Goal: Task Accomplishment & Management: Manage account settings

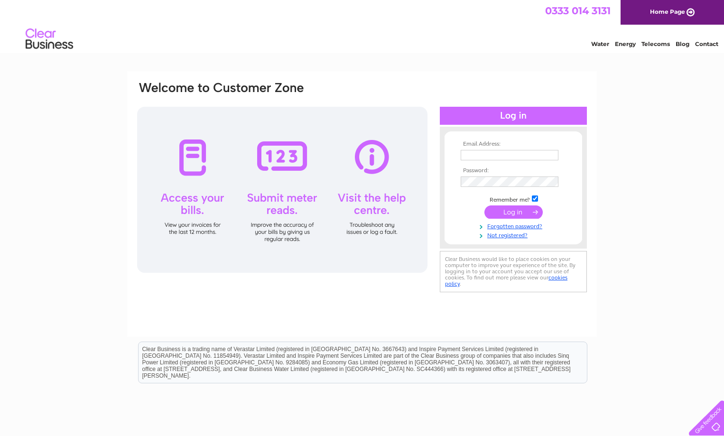
type input "janebabe@hotmail.co.uk"
click at [643, 149] on div "Email Address: janebabe@hotmail.co.uk Password: Forgotten password?" at bounding box center [362, 285] width 724 height 428
click at [530, 212] on input "submit" at bounding box center [514, 211] width 58 height 13
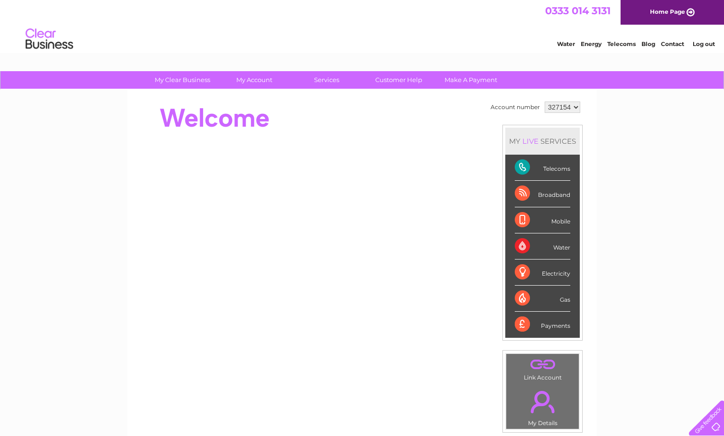
scroll to position [47, 0]
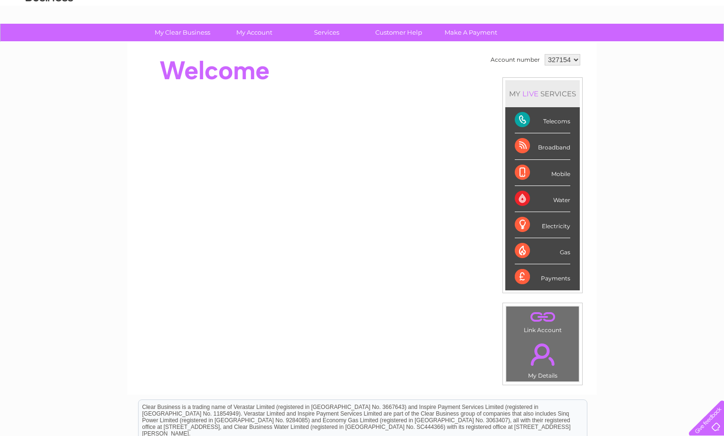
click at [521, 115] on div "Telecoms" at bounding box center [543, 120] width 56 height 26
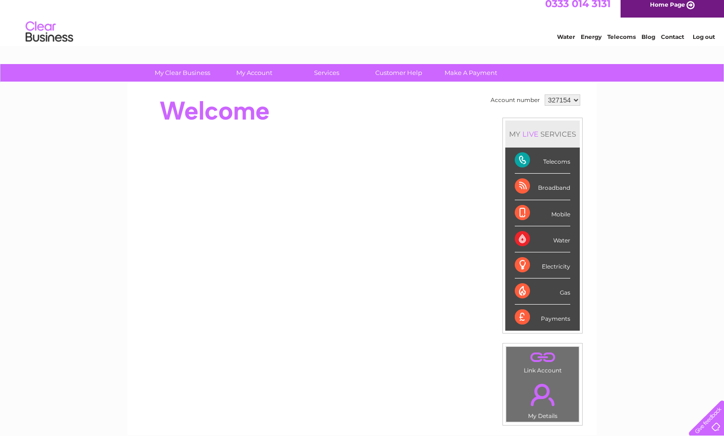
scroll to position [0, 0]
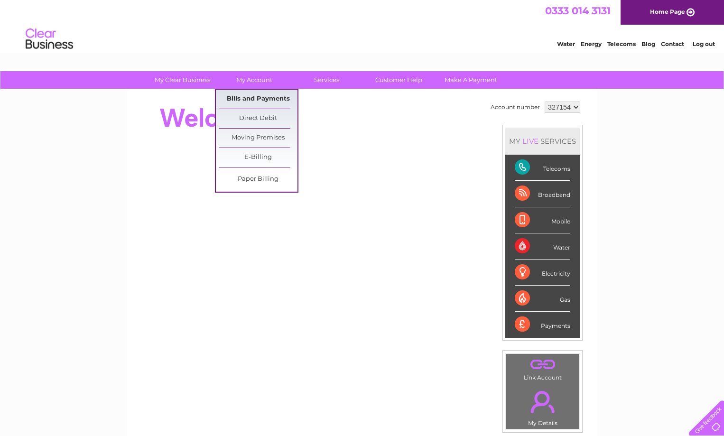
click at [254, 92] on link "Bills and Payments" at bounding box center [258, 99] width 78 height 19
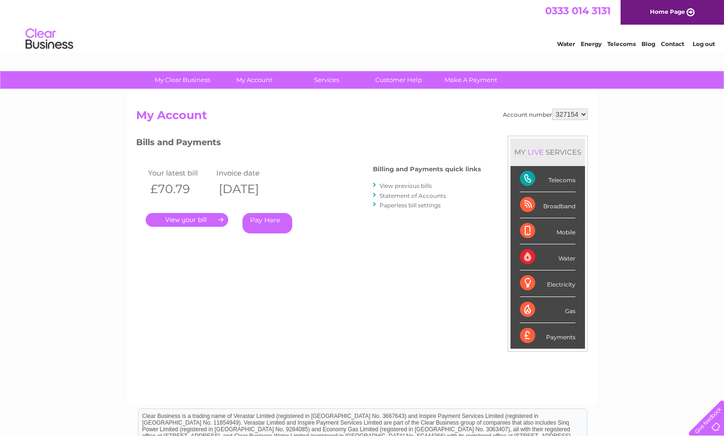
click at [405, 187] on link "View previous bills" at bounding box center [406, 185] width 52 height 7
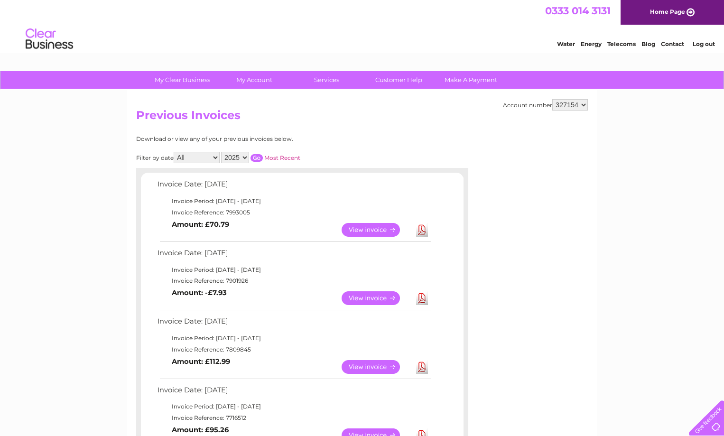
scroll to position [47, 0]
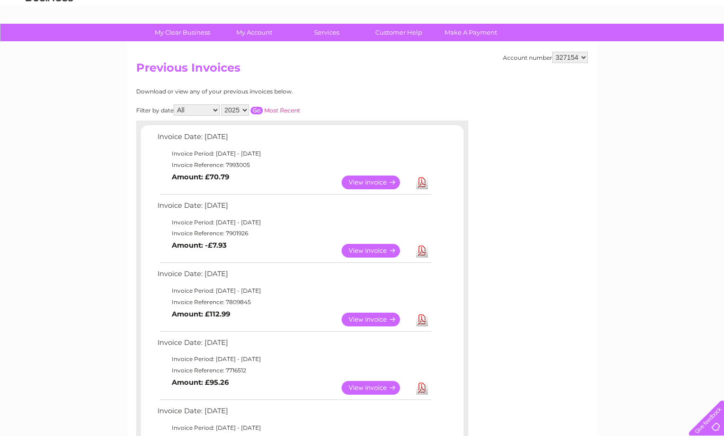
click at [379, 184] on link "View" at bounding box center [377, 183] width 70 height 14
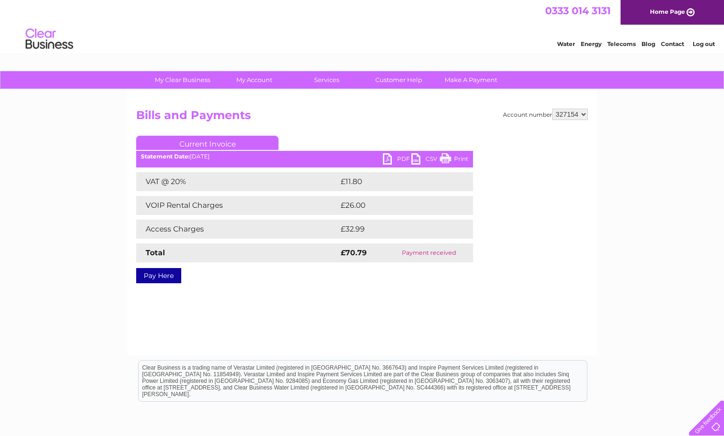
click at [293, 328] on div "Account number 327154 Bills and Payments Current Invoice PDF CSV Print VAT @ 20%" at bounding box center [362, 223] width 470 height 266
click at [355, 180] on td "£11.80" at bounding box center [395, 181] width 114 height 19
click at [442, 155] on link "Print" at bounding box center [454, 160] width 28 height 14
click at [211, 153] on ul "Current Invoice" at bounding box center [304, 145] width 337 height 18
click at [388, 157] on link "PDF" at bounding box center [397, 160] width 28 height 14
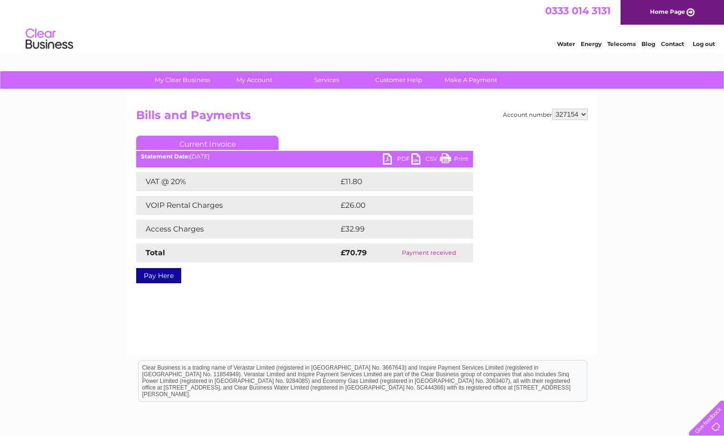
click at [604, 252] on div "My Clear Business Login Details My Details My Preferences Link Account My Accou…" at bounding box center [362, 294] width 724 height 447
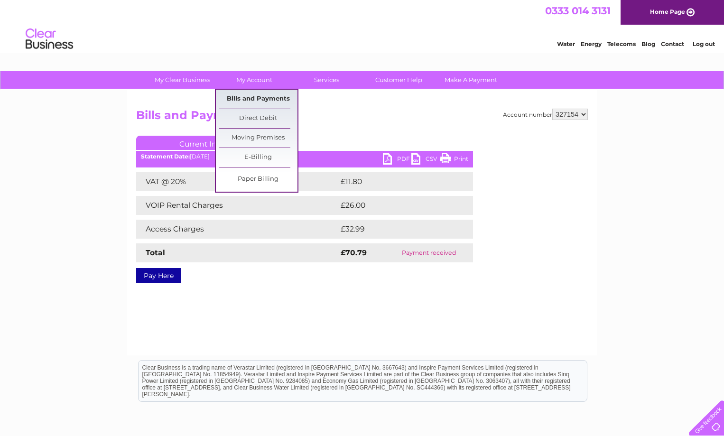
click at [263, 102] on link "Bills and Payments" at bounding box center [258, 99] width 78 height 19
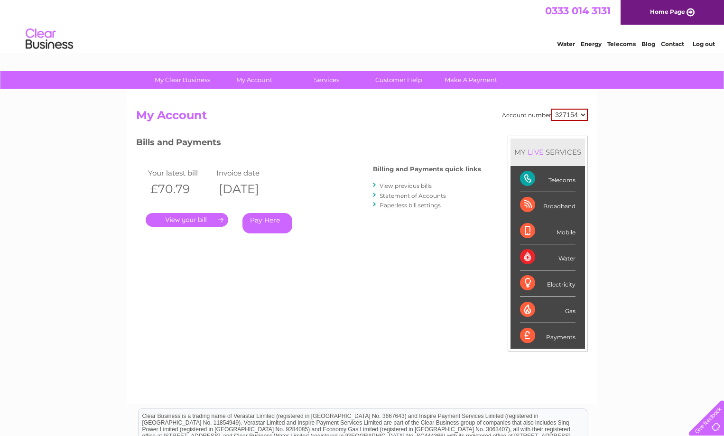
click at [203, 220] on link "." at bounding box center [187, 220] width 83 height 14
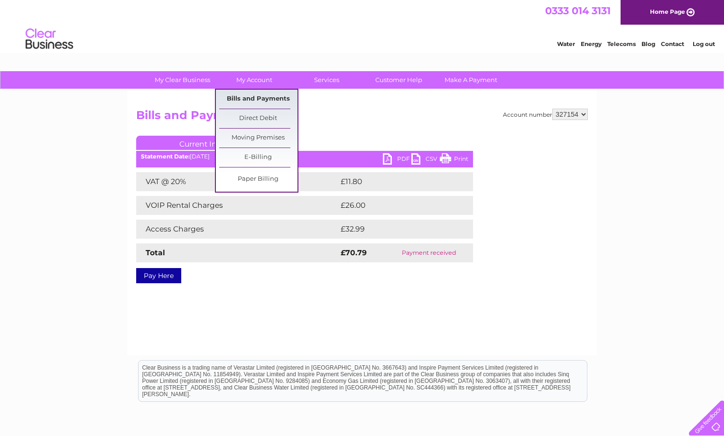
click at [261, 100] on link "Bills and Payments" at bounding box center [258, 99] width 78 height 19
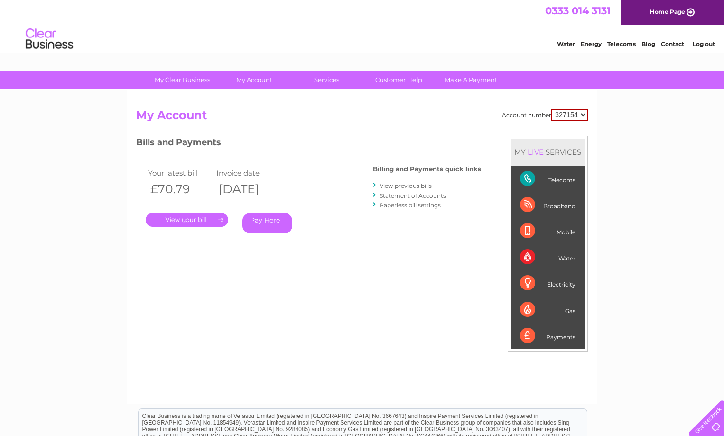
click at [697, 226] on div "My Clear Business Login Details My Details My Preferences Link Account My Accou…" at bounding box center [362, 318] width 724 height 495
